Goal: Task Accomplishment & Management: Complete application form

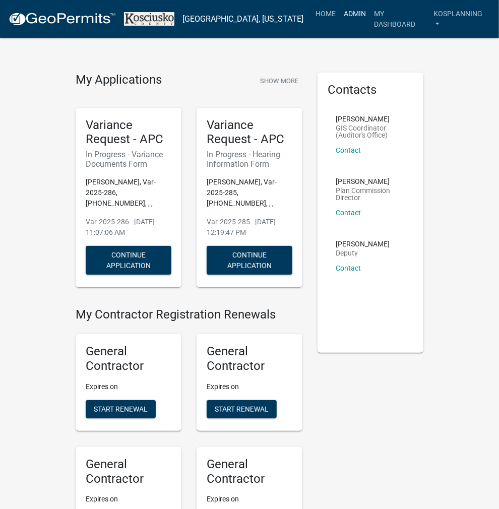
click at [355, 16] on link "Admin" at bounding box center [355, 13] width 30 height 19
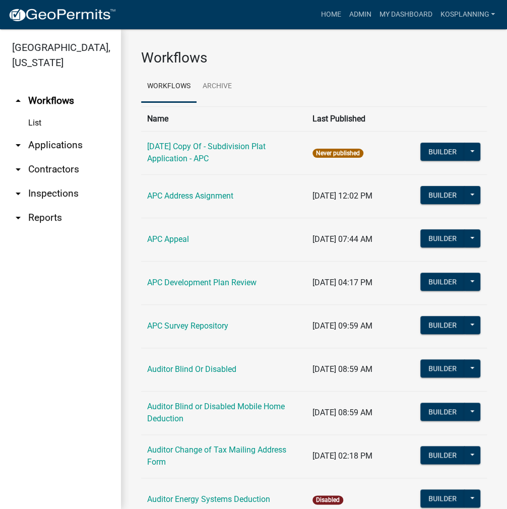
click at [52, 146] on link "arrow_drop_down Applications" at bounding box center [60, 145] width 121 height 24
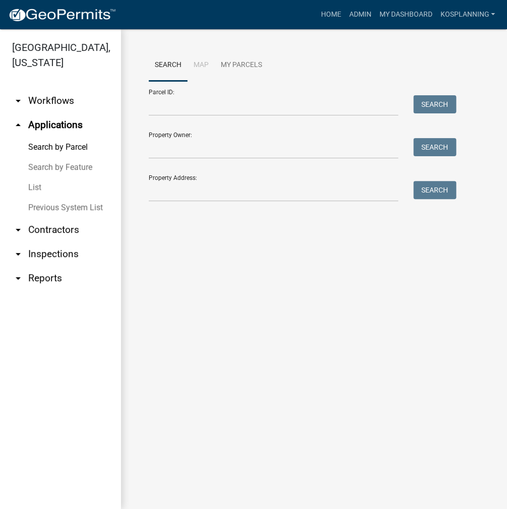
click at [30, 193] on link "List" at bounding box center [60, 187] width 121 height 20
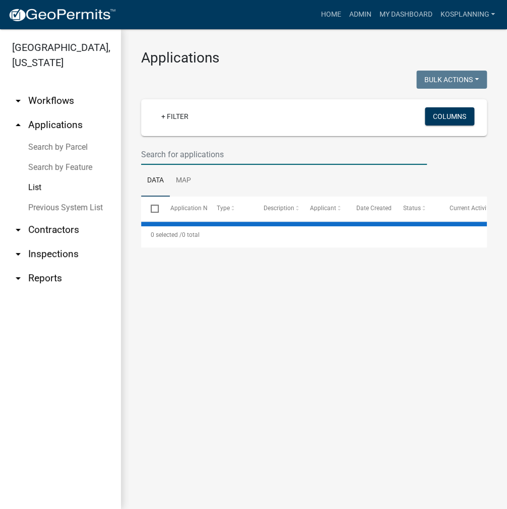
click at [157, 155] on input "text" at bounding box center [284, 154] width 286 height 21
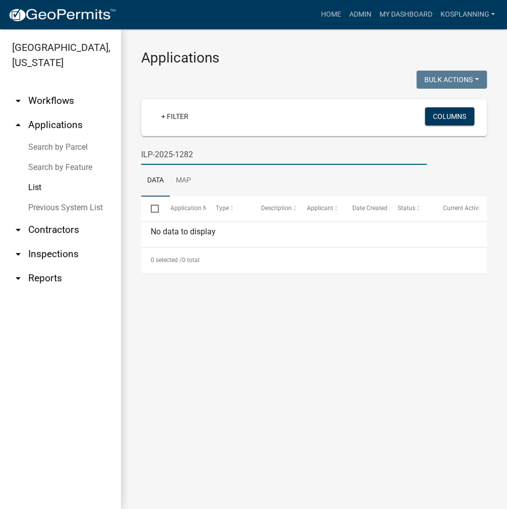
click at [154, 155] on input "ILP-2025-1282" at bounding box center [284, 154] width 286 height 21
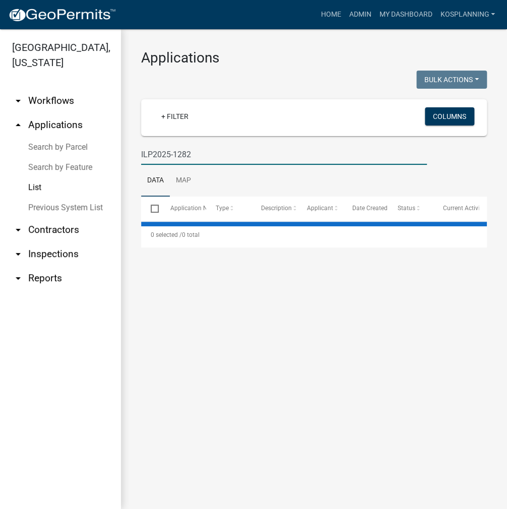
type input "ILP2025-1282"
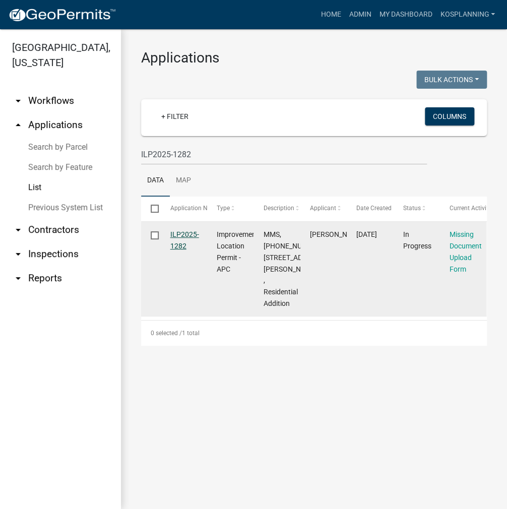
click at [191, 236] on link "ILP2025-1282" at bounding box center [184, 240] width 29 height 20
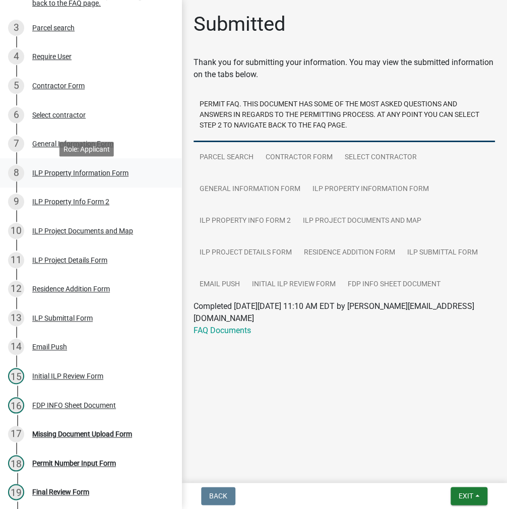
scroll to position [302, 0]
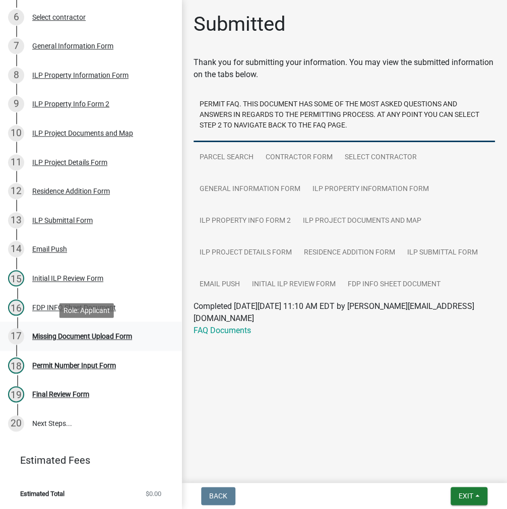
click at [76, 337] on div "Missing Document Upload Form" at bounding box center [82, 335] width 100 height 7
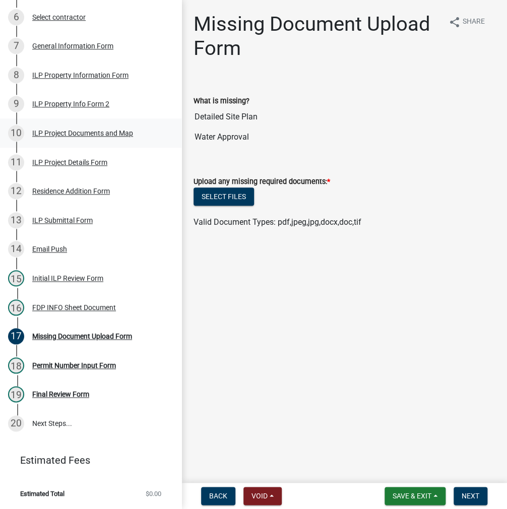
click at [73, 137] on div "ILP Project Documents and Map" at bounding box center [82, 132] width 101 height 7
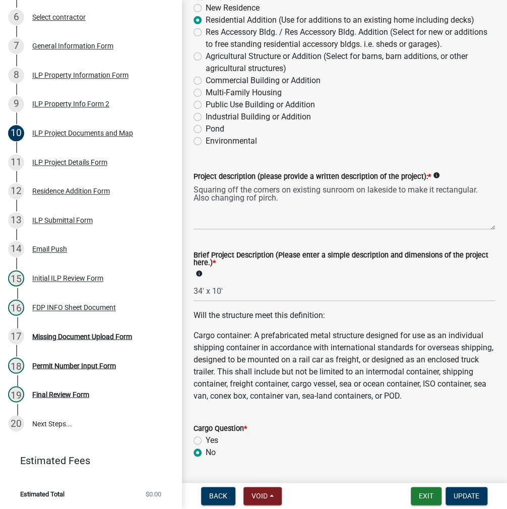
scroll to position [151, 0]
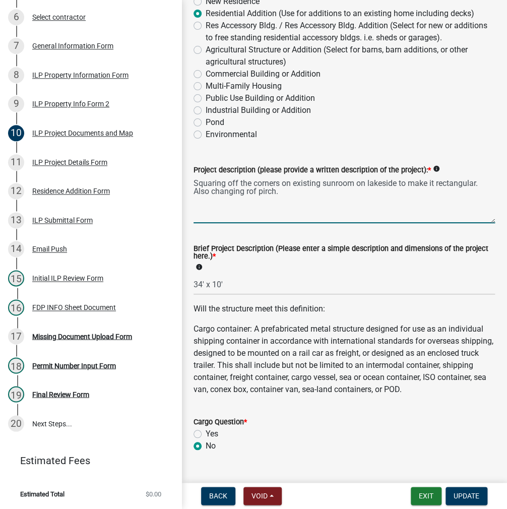
click at [254, 190] on textarea "Squaring off the corners on existing sunroom on lakeside to make it rectangular…" at bounding box center [343, 199] width 301 height 47
click at [271, 191] on textarea "Squaring off the corners on existing sunroom on lakeside to make it rectangular…" at bounding box center [343, 199] width 301 height 47
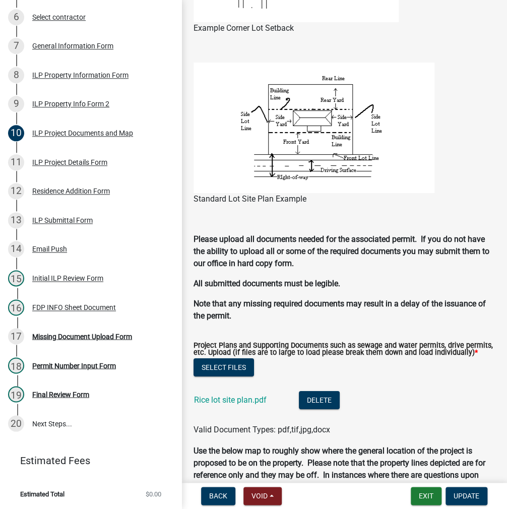
scroll to position [957, 0]
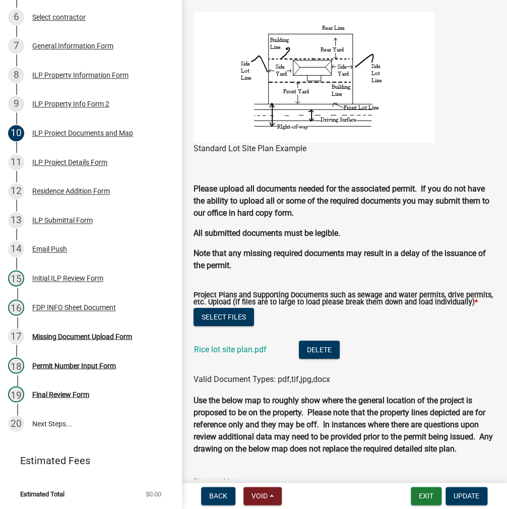
type textarea "Squaring off the corners on existing sunroom on lakeside to make it rectangular…"
click at [232, 361] on div "Rice lot site plan.pdf" at bounding box center [238, 351] width 89 height 21
click at [233, 354] on link "Rice lot site plan.pdf" at bounding box center [230, 350] width 73 height 10
click at [46, 164] on div "ILP Project Details Form" at bounding box center [69, 162] width 75 height 7
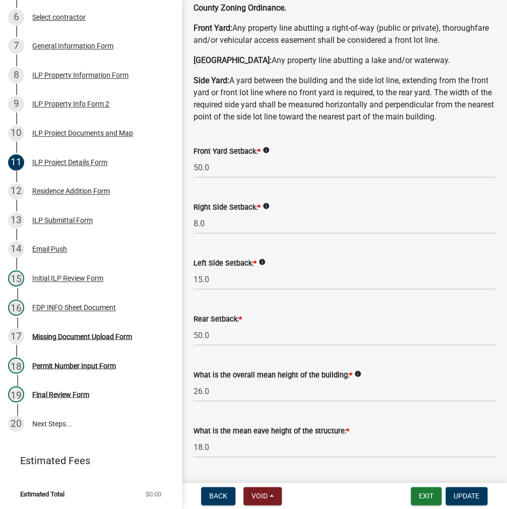
scroll to position [101, 0]
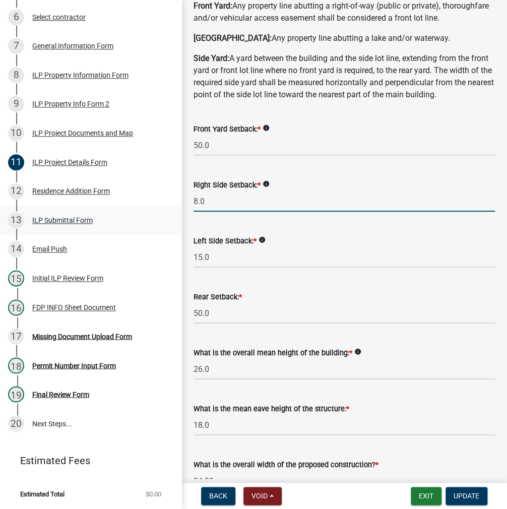
drag, startPoint x: 206, startPoint y: 224, endPoint x: 162, endPoint y: 227, distance: 43.9
click at [168, 229] on div "Improvement Location Permit - APC ILP2025-1282 Edit View Summary Notes 1 Start …" at bounding box center [253, 254] width 507 height 509
type input "15.0"
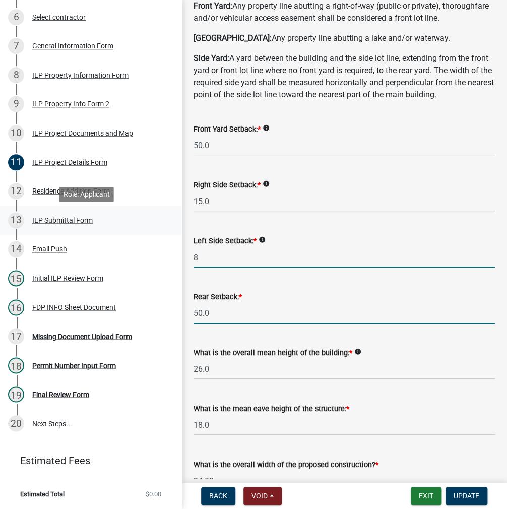
type input "8.0"
click at [465, 493] on span "Update" at bounding box center [466, 496] width 26 height 8
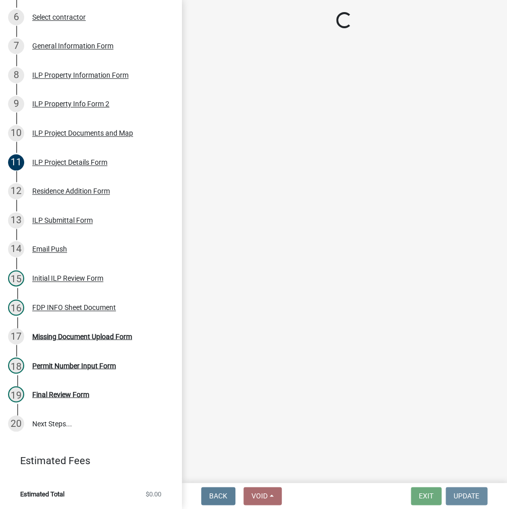
scroll to position [0, 0]
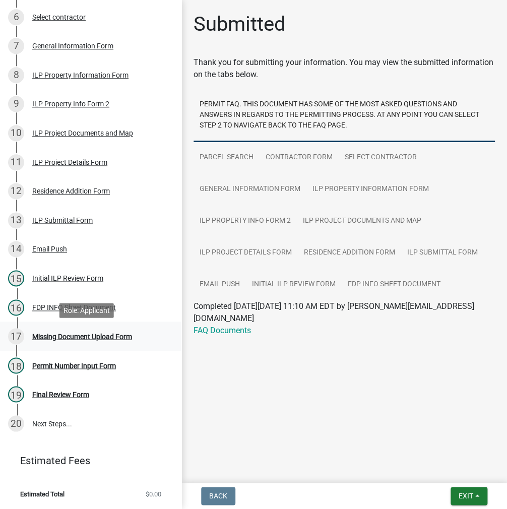
click at [58, 340] on div "Missing Document Upload Form" at bounding box center [82, 335] width 100 height 7
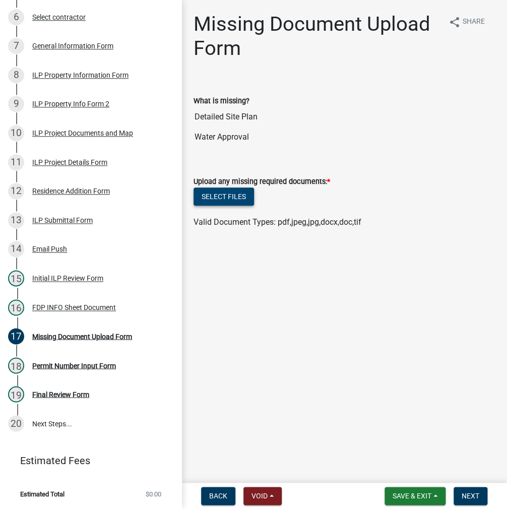
click at [242, 202] on button "Select files" at bounding box center [223, 196] width 60 height 18
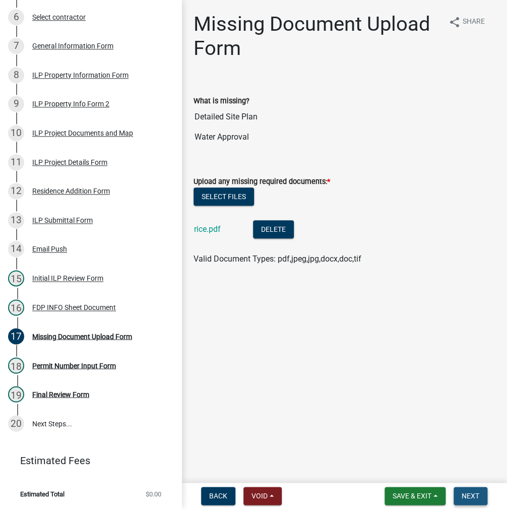
click at [470, 496] on span "Next" at bounding box center [470, 496] width 18 height 8
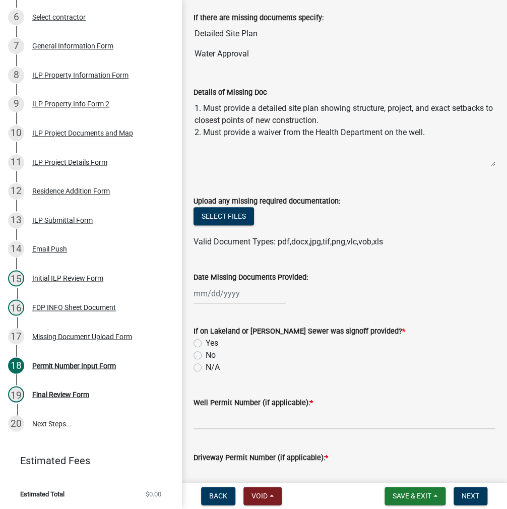
scroll to position [101, 0]
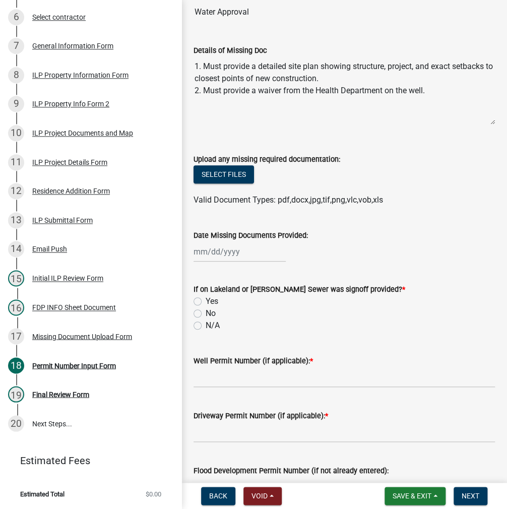
click at [230, 262] on div at bounding box center [239, 251] width 92 height 21
select select "10"
select select "2025"
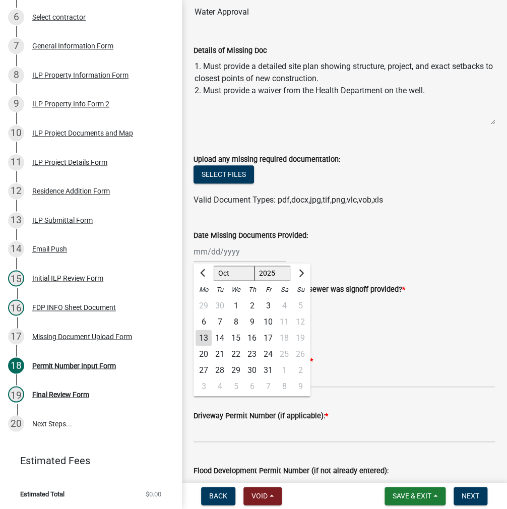
click at [206, 346] on div "13" at bounding box center [203, 337] width 16 height 16
type input "[DATE]"
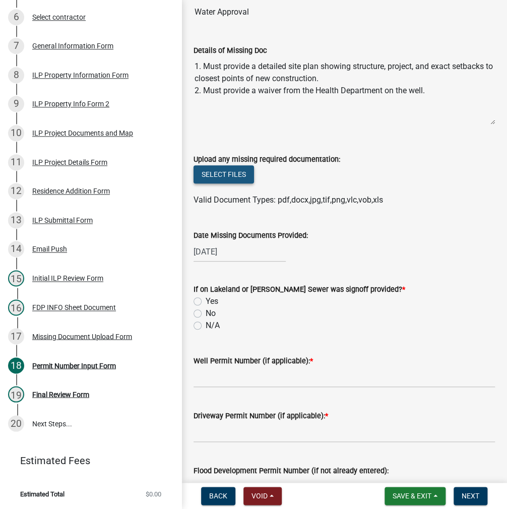
click at [232, 183] on button "Select files" at bounding box center [223, 174] width 60 height 18
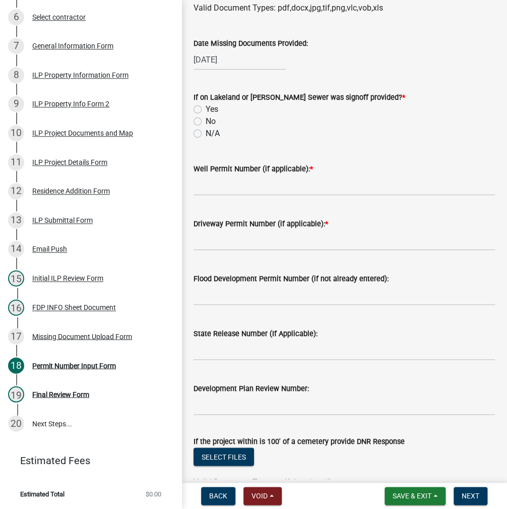
scroll to position [353, 0]
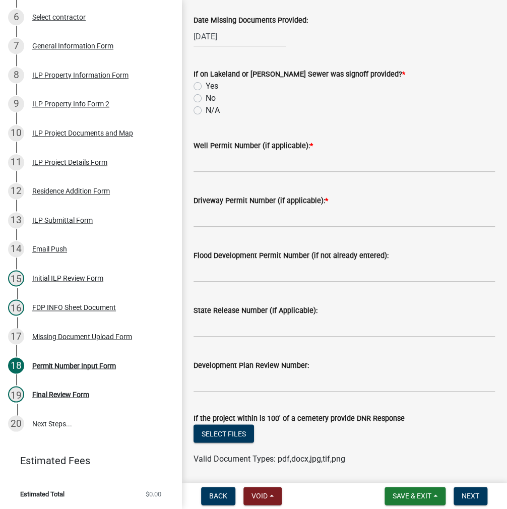
click at [206, 104] on label "No" at bounding box center [211, 98] width 10 height 12
click at [206, 99] on input "No" at bounding box center [209, 95] width 7 height 7
radio input "true"
click at [218, 172] on input "Well Permit Number (if applicable): *" at bounding box center [343, 162] width 301 height 21
type input "lono"
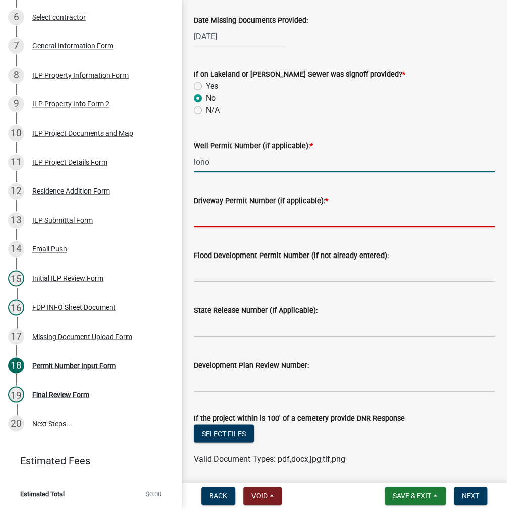
click at [229, 227] on input "Driveway Permit Number (if applicable): *" at bounding box center [343, 217] width 301 height 21
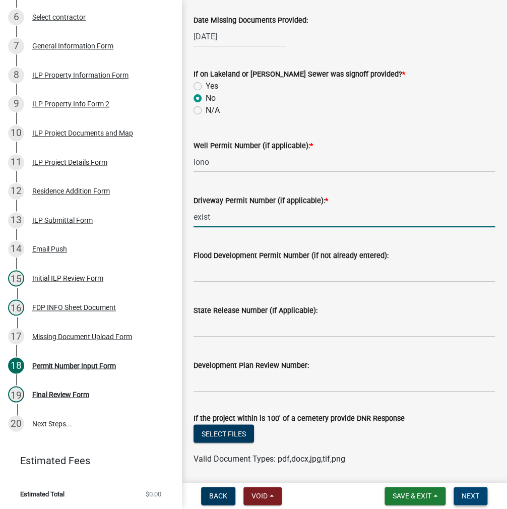
type input "exist"
click at [473, 492] on span "Next" at bounding box center [470, 496] width 18 height 8
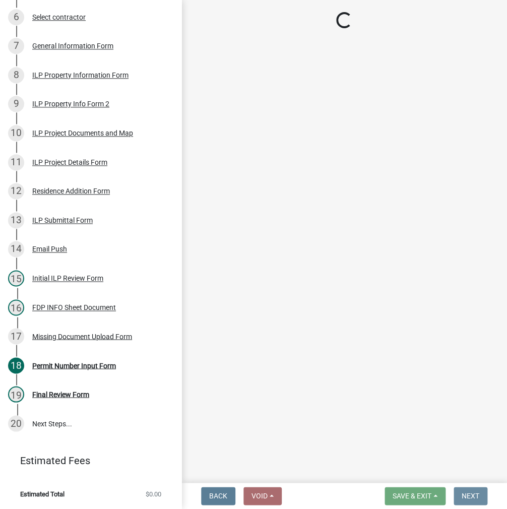
scroll to position [0, 0]
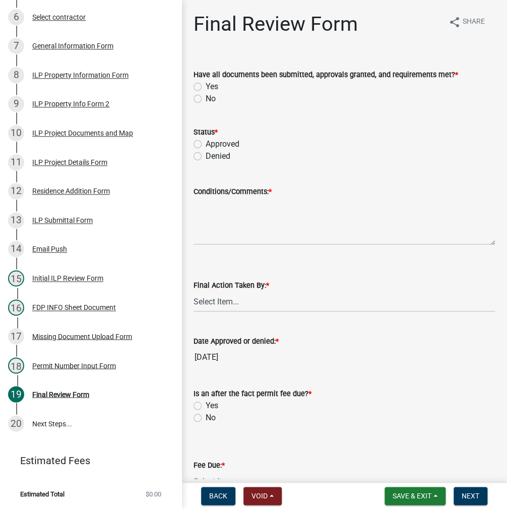
click at [206, 85] on label "Yes" at bounding box center [212, 87] width 13 height 12
click at [206, 85] on input "Yes" at bounding box center [209, 84] width 7 height 7
radio input "true"
click at [206, 142] on label "Approved" at bounding box center [223, 144] width 34 height 12
click at [206, 142] on input "Approved" at bounding box center [209, 141] width 7 height 7
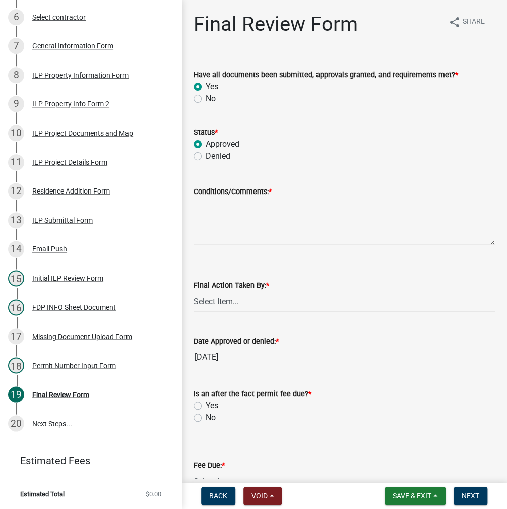
radio input "true"
click at [258, 208] on textarea "Conditions/Comments: *" at bounding box center [343, 220] width 301 height 47
type textarea "as presented"
click at [202, 295] on select "Select Item... MMS LT AT CS [PERSON_NAME]" at bounding box center [343, 301] width 301 height 21
click at [193, 291] on select "Select Item... MMS LT AT CS [PERSON_NAME]" at bounding box center [343, 301] width 301 height 21
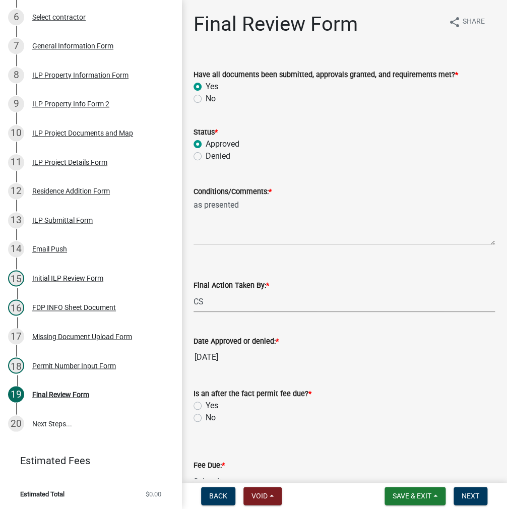
select select "c872cdc8-ca01-49f1-a213-e4b05fa58cd2"
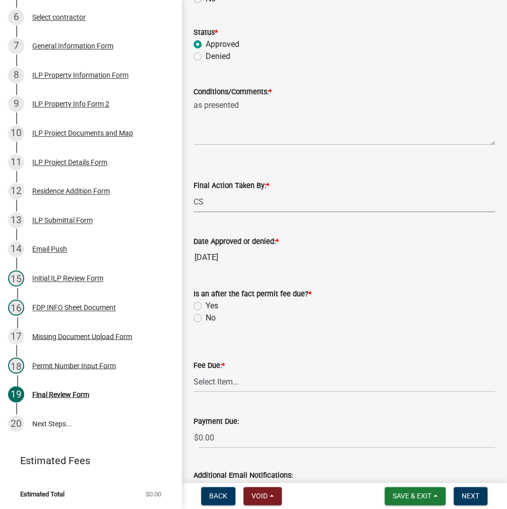
scroll to position [101, 0]
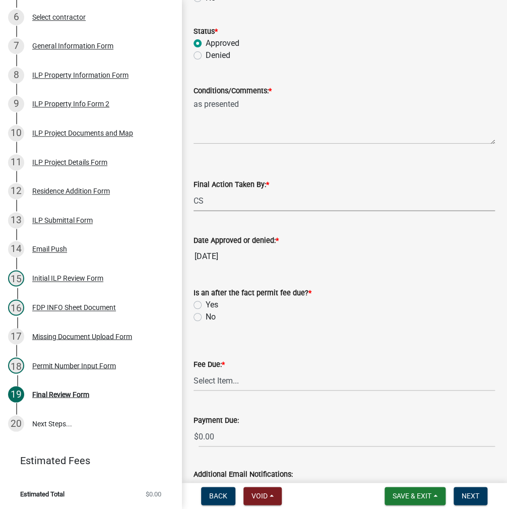
click at [206, 316] on label "No" at bounding box center [211, 317] width 10 height 12
click at [206, 316] on input "No" at bounding box center [209, 314] width 7 height 7
radio input "true"
click at [214, 379] on select "Select Item... N/A $10.00 $25.00 $125.00 $250 $500 $500 + $10.00 for every 10 s…" at bounding box center [343, 380] width 301 height 21
click at [193, 370] on select "Select Item... N/A $10.00 $25.00 $125.00 $250 $500 $500 + $10.00 for every 10 s…" at bounding box center [343, 380] width 301 height 21
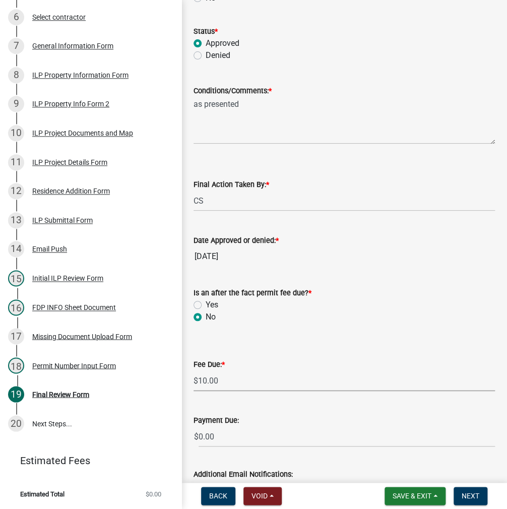
select select "6f482d1d-eb35-47e6-92b0-143404755581"
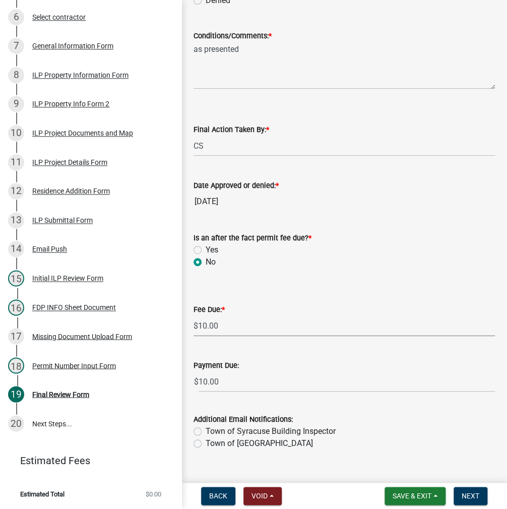
scroll to position [174, 0]
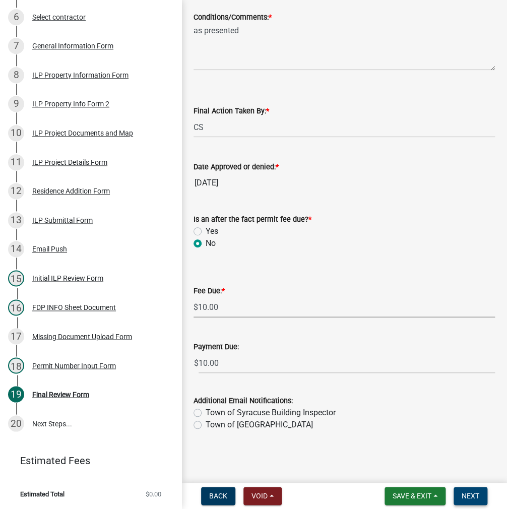
click at [467, 495] on span "Next" at bounding box center [470, 496] width 18 height 8
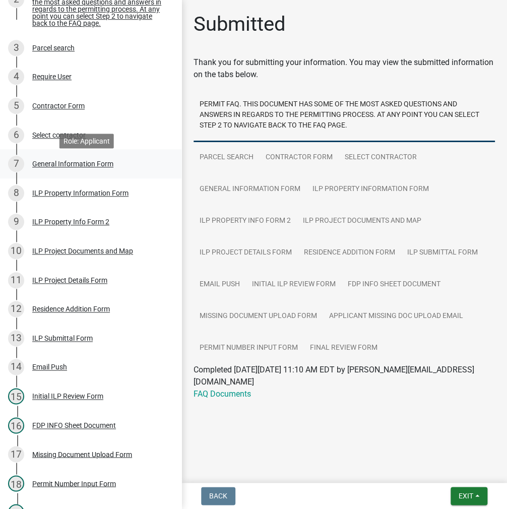
scroll to position [353, 0]
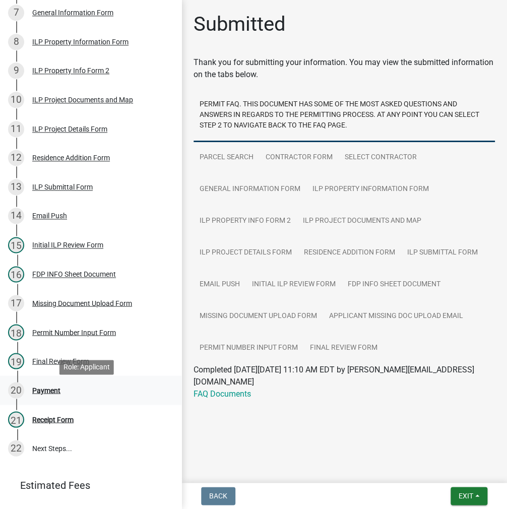
click at [50, 393] on div "Payment" at bounding box center [46, 389] width 28 height 7
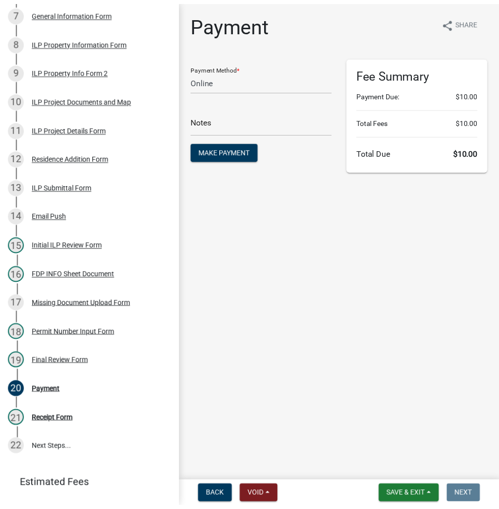
scroll to position [0, 0]
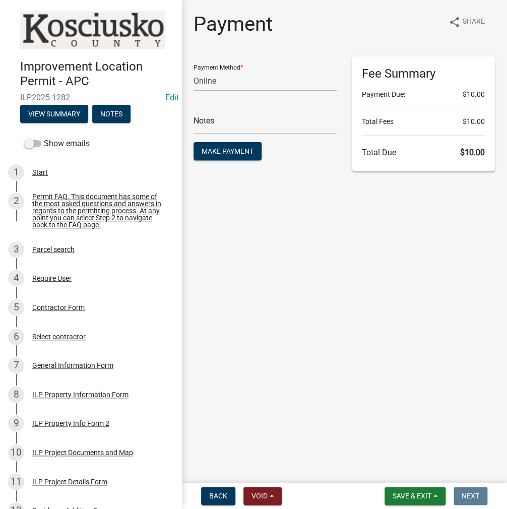
click at [232, 83] on select "Credit Card POS Check Cash Online" at bounding box center [264, 81] width 143 height 21
select select "1: 0"
click at [193, 71] on select "Credit Card POS Check Cash Online" at bounding box center [264, 81] width 143 height 21
click at [211, 117] on input "text" at bounding box center [264, 123] width 143 height 21
type input "24497"
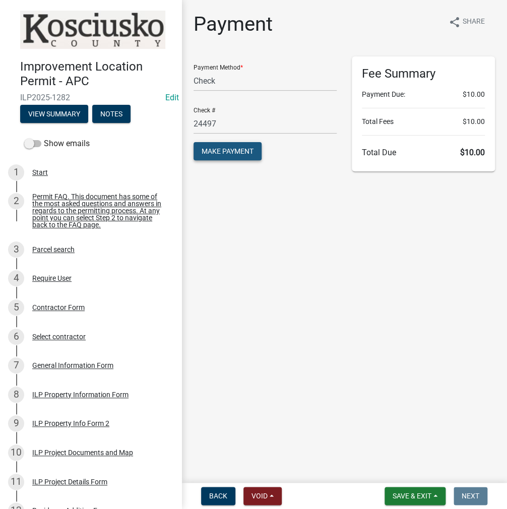
click at [232, 147] on span "Make Payment" at bounding box center [228, 151] width 52 height 8
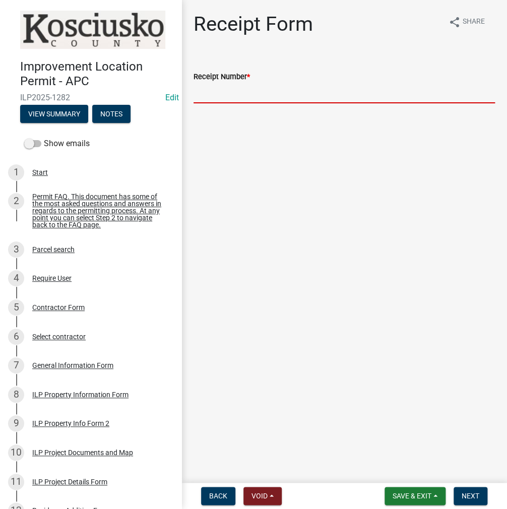
click at [250, 91] on input "Receipt Number *" at bounding box center [343, 93] width 301 height 21
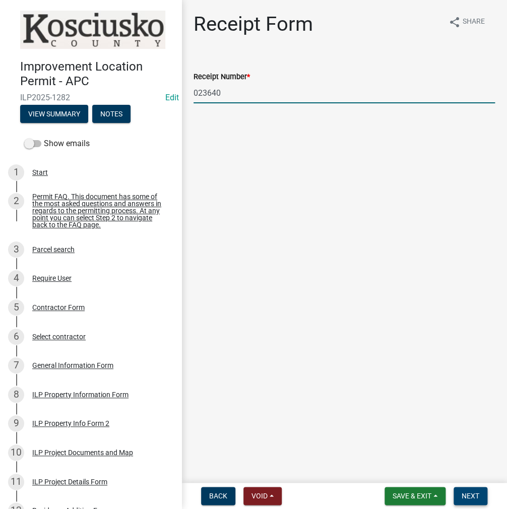
type input "023640"
click at [475, 498] on span "Next" at bounding box center [470, 496] width 18 height 8
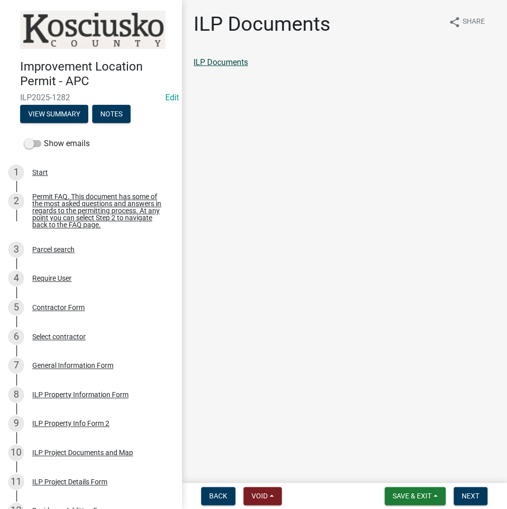
click at [241, 59] on link "ILP Documents" at bounding box center [220, 62] width 54 height 10
click at [477, 496] on span "Next" at bounding box center [470, 496] width 18 height 8
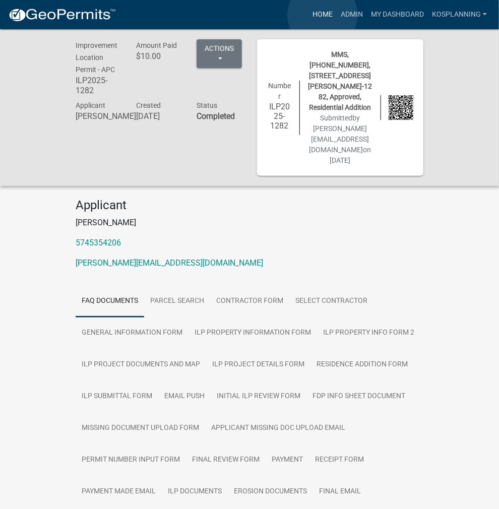
click at [323, 15] on link "Home" at bounding box center [322, 14] width 28 height 19
